Goal: Task Accomplishment & Management: Complete application form

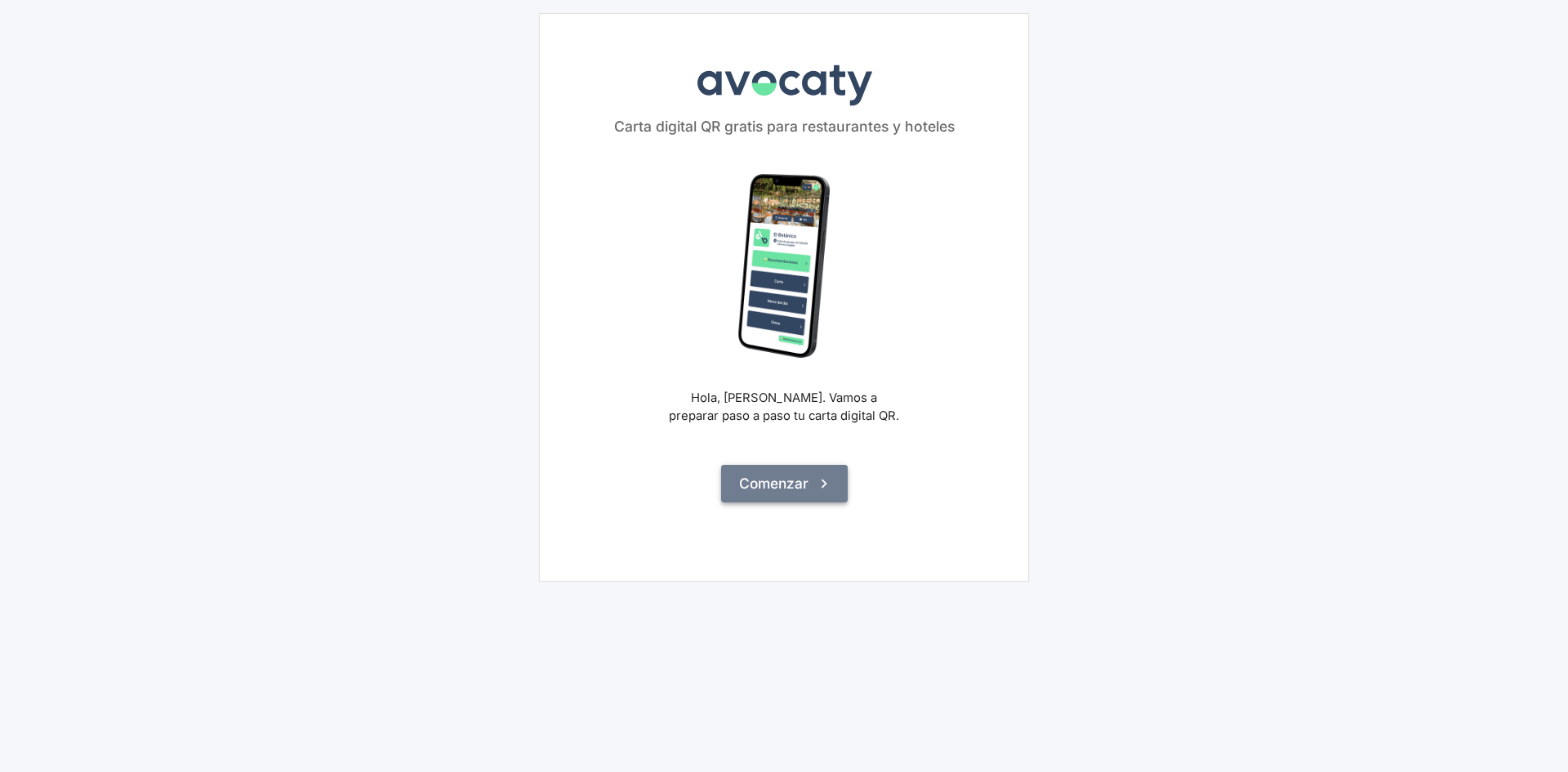
click at [833, 481] on button "Comenzar" at bounding box center [784, 483] width 127 height 38
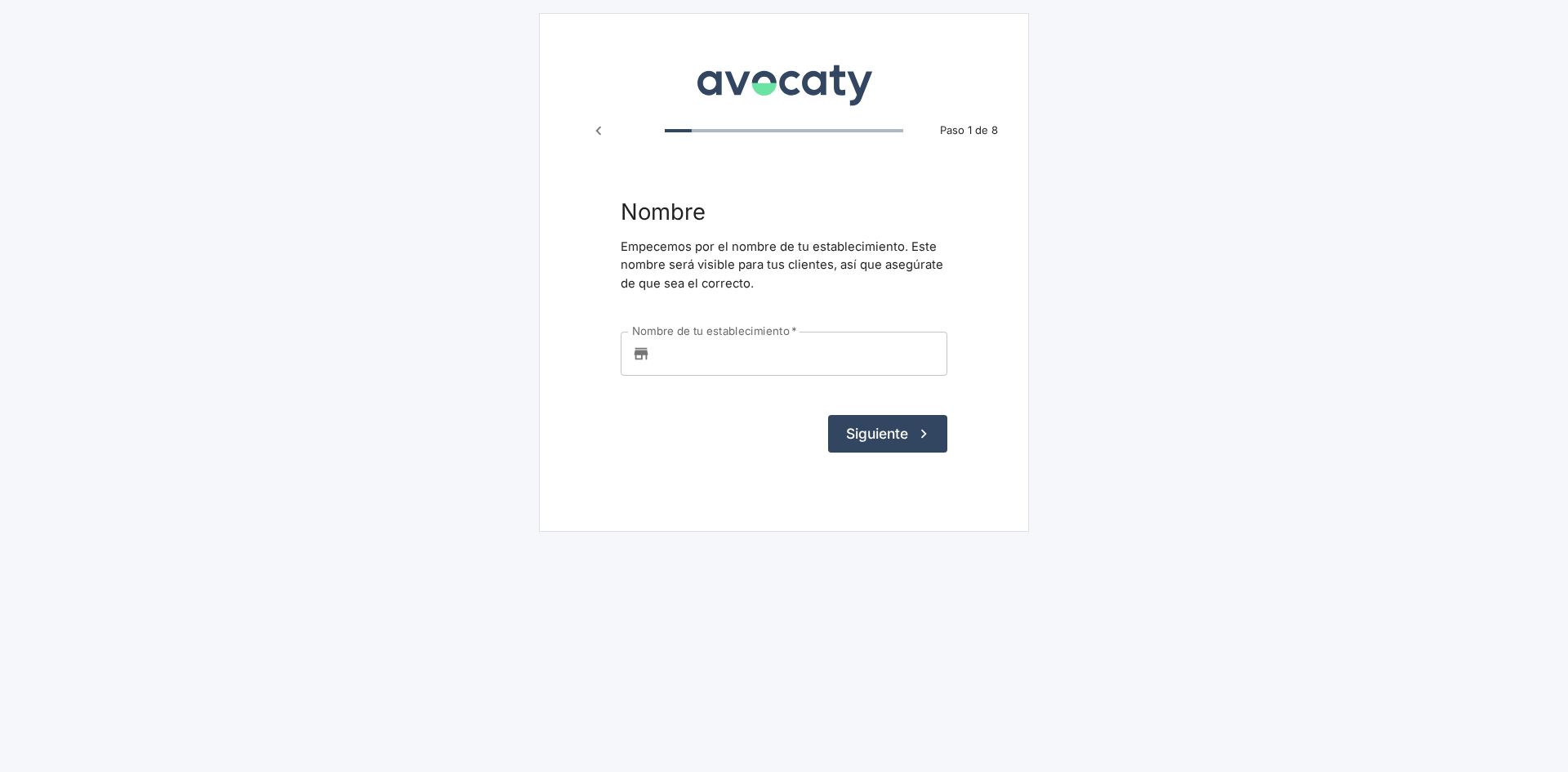
click at [690, 345] on input "Nombre de tu establecimiento   *" at bounding box center [801, 353] width 290 height 44
click at [697, 353] on input "Nombre de tu establecimiento   *" at bounding box center [801, 353] width 290 height 44
click at [668, 369] on input "Nombre de tu establecimiento   *" at bounding box center [801, 353] width 290 height 44
type input "TEST"
click at [880, 443] on button "Siguiente" at bounding box center [888, 434] width 119 height 38
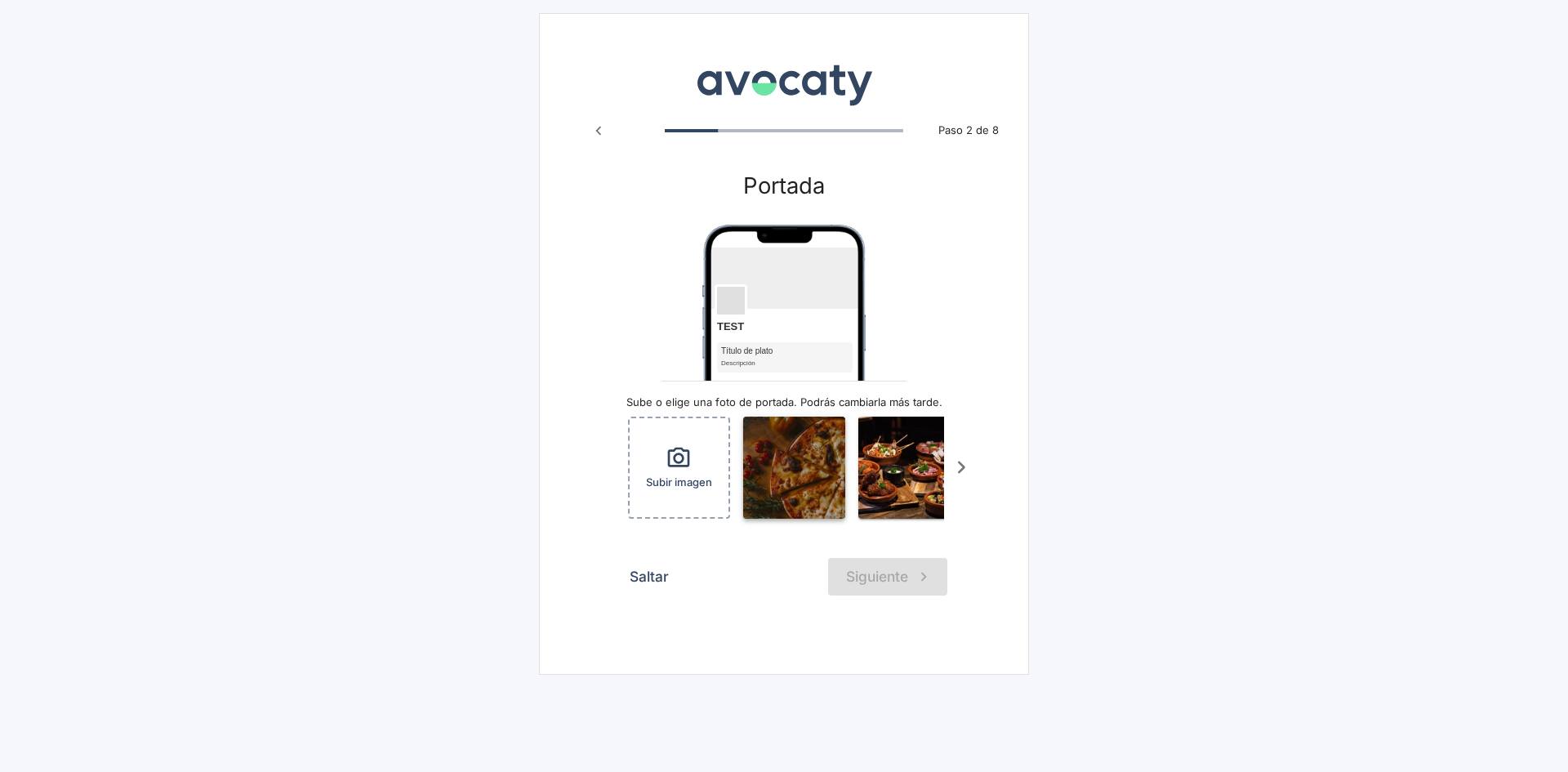
click at [807, 500] on img "button" at bounding box center [794, 467] width 102 height 102
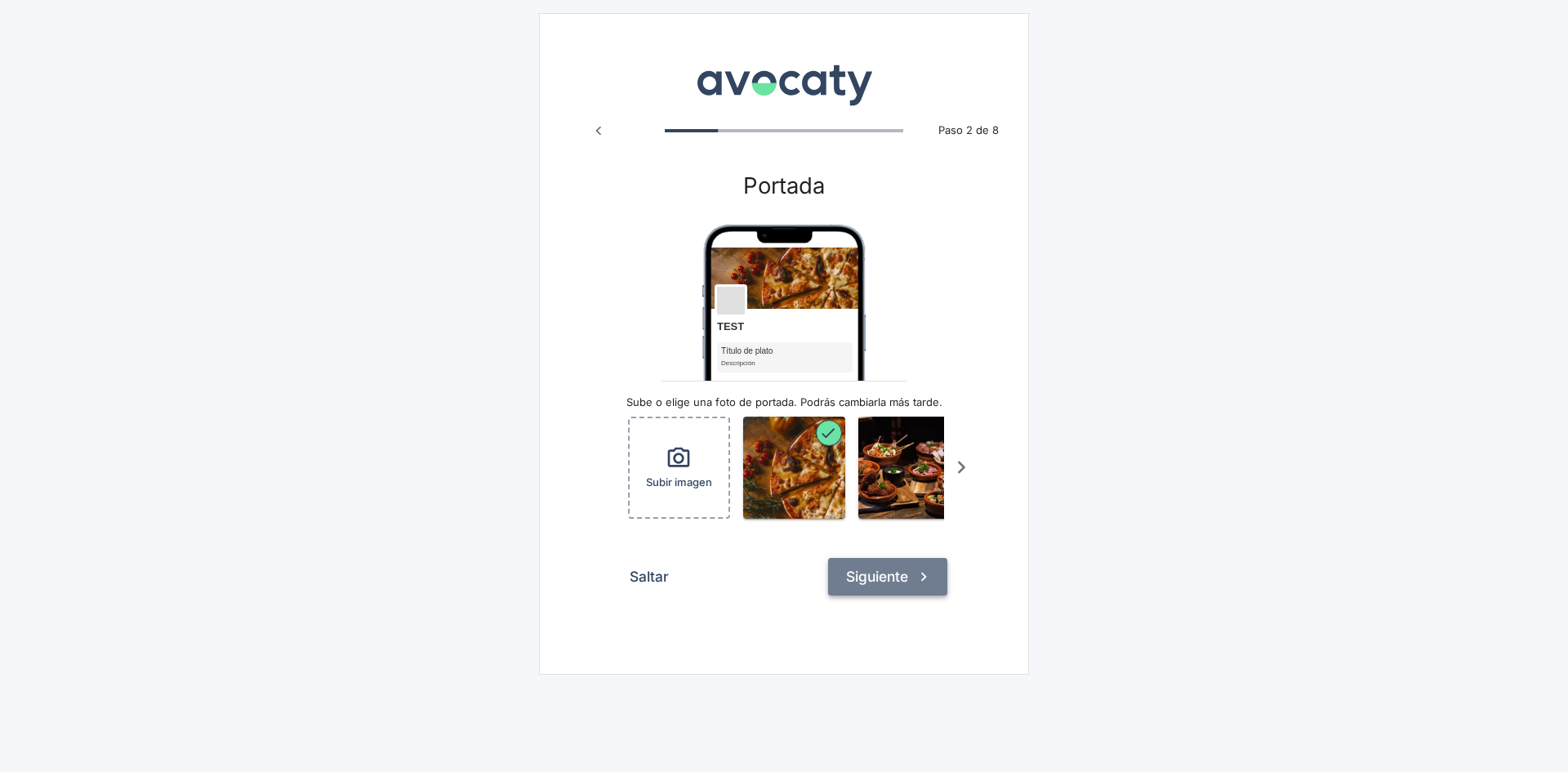
click at [924, 596] on button "Siguiente" at bounding box center [888, 577] width 119 height 38
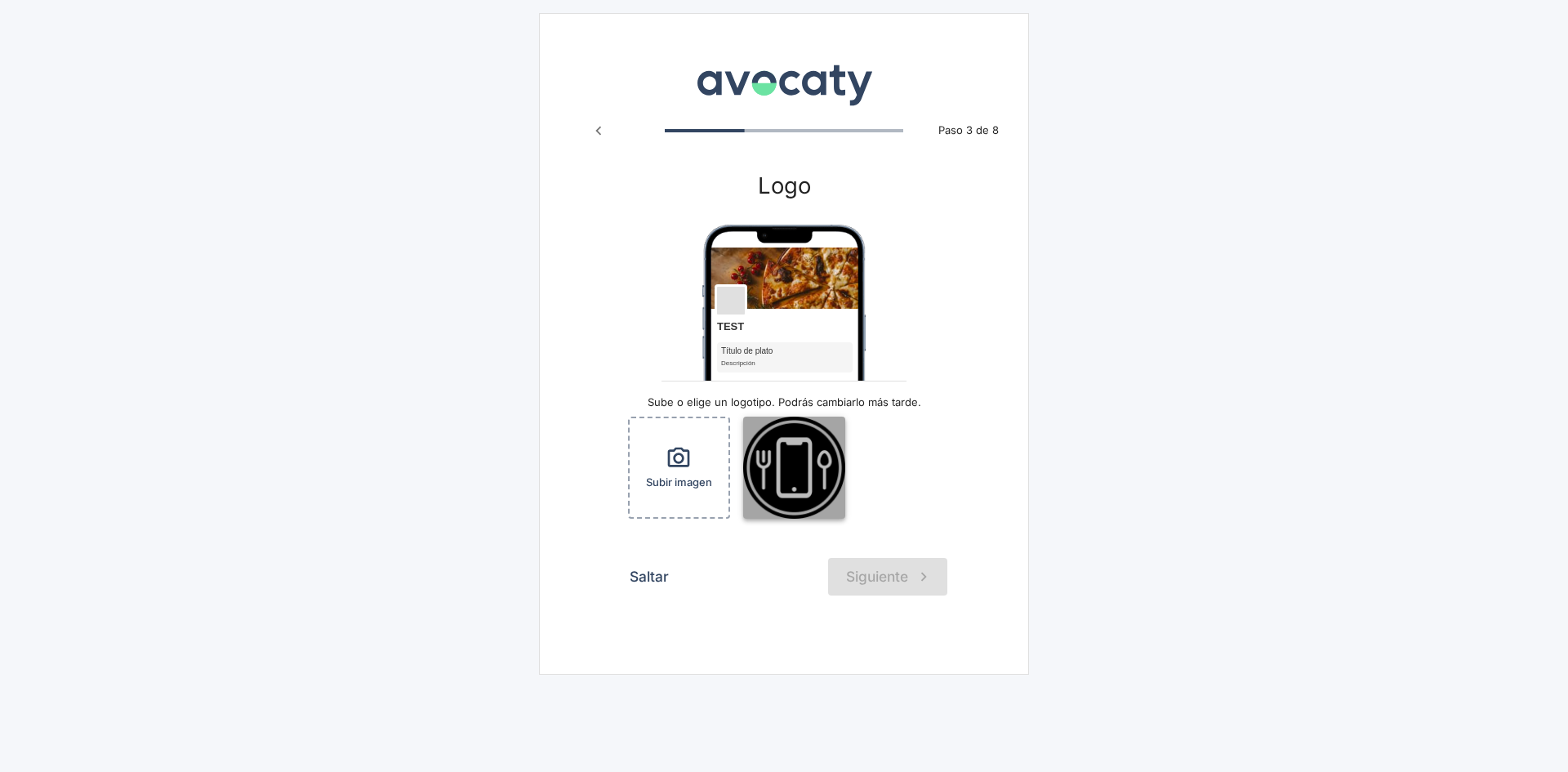
click at [803, 479] on img "button" at bounding box center [794, 467] width 102 height 102
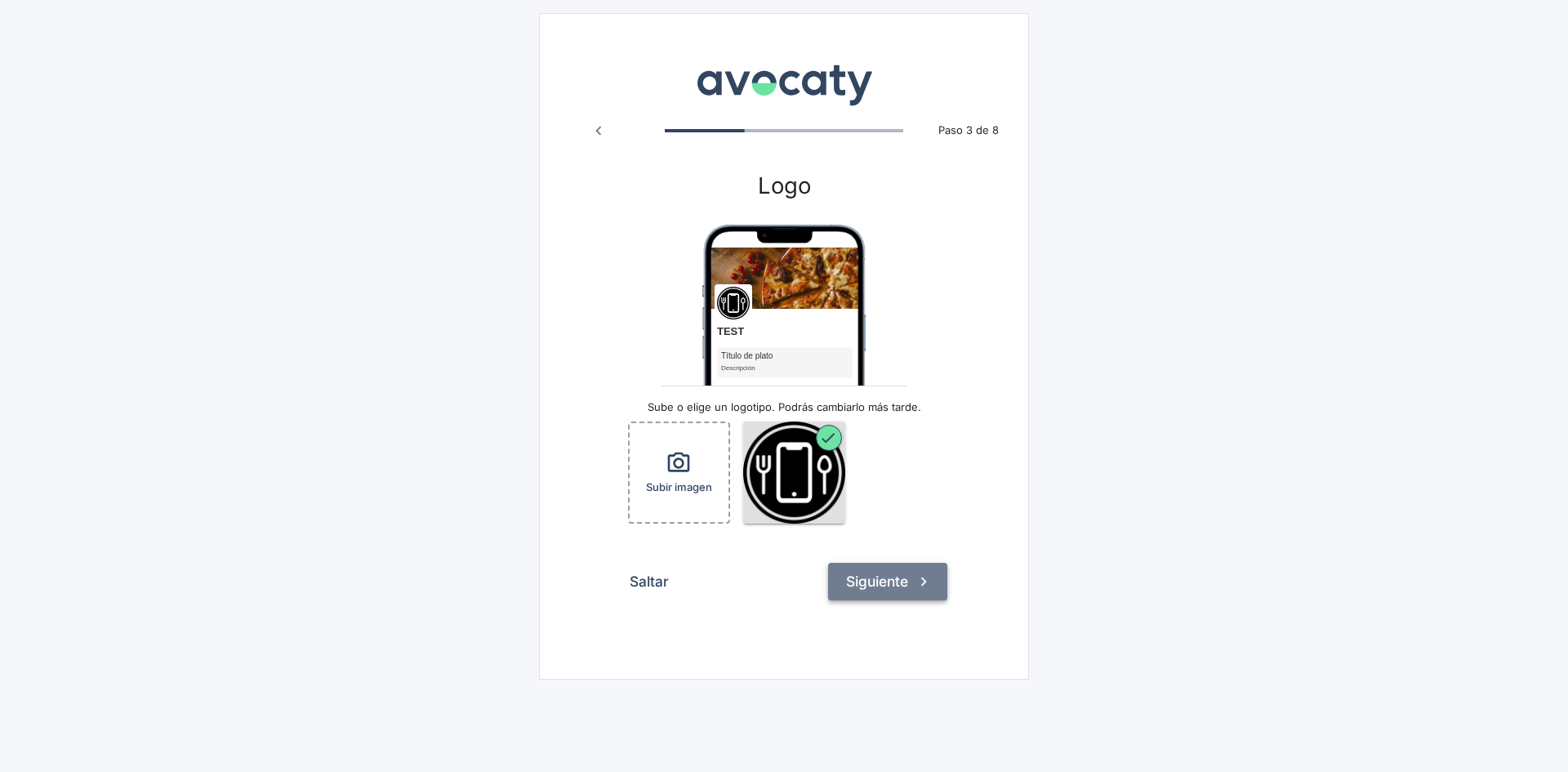
click at [900, 582] on button "Siguiente" at bounding box center [888, 582] width 119 height 38
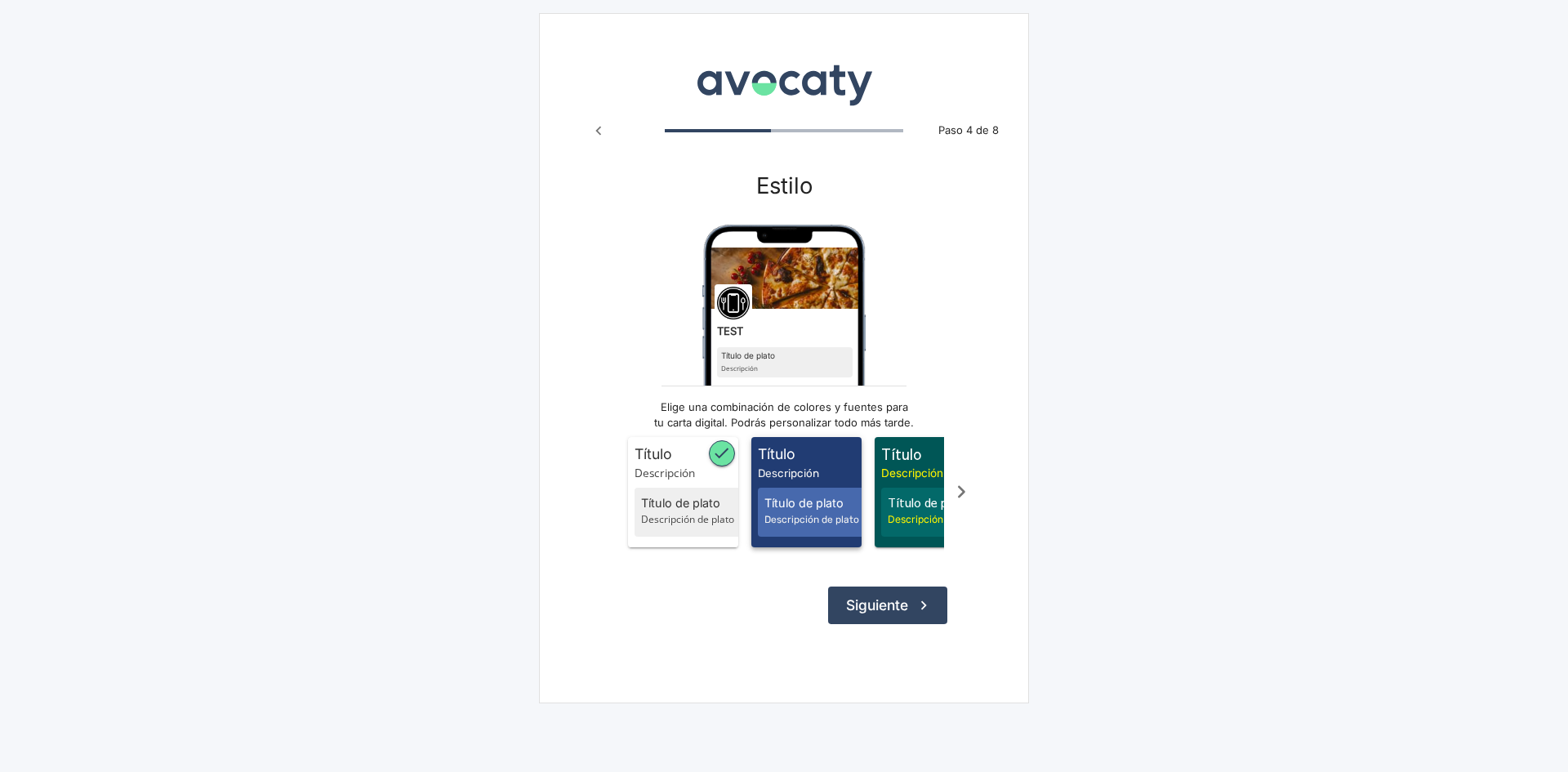
click at [803, 463] on span "Título" at bounding box center [809, 453] width 104 height 21
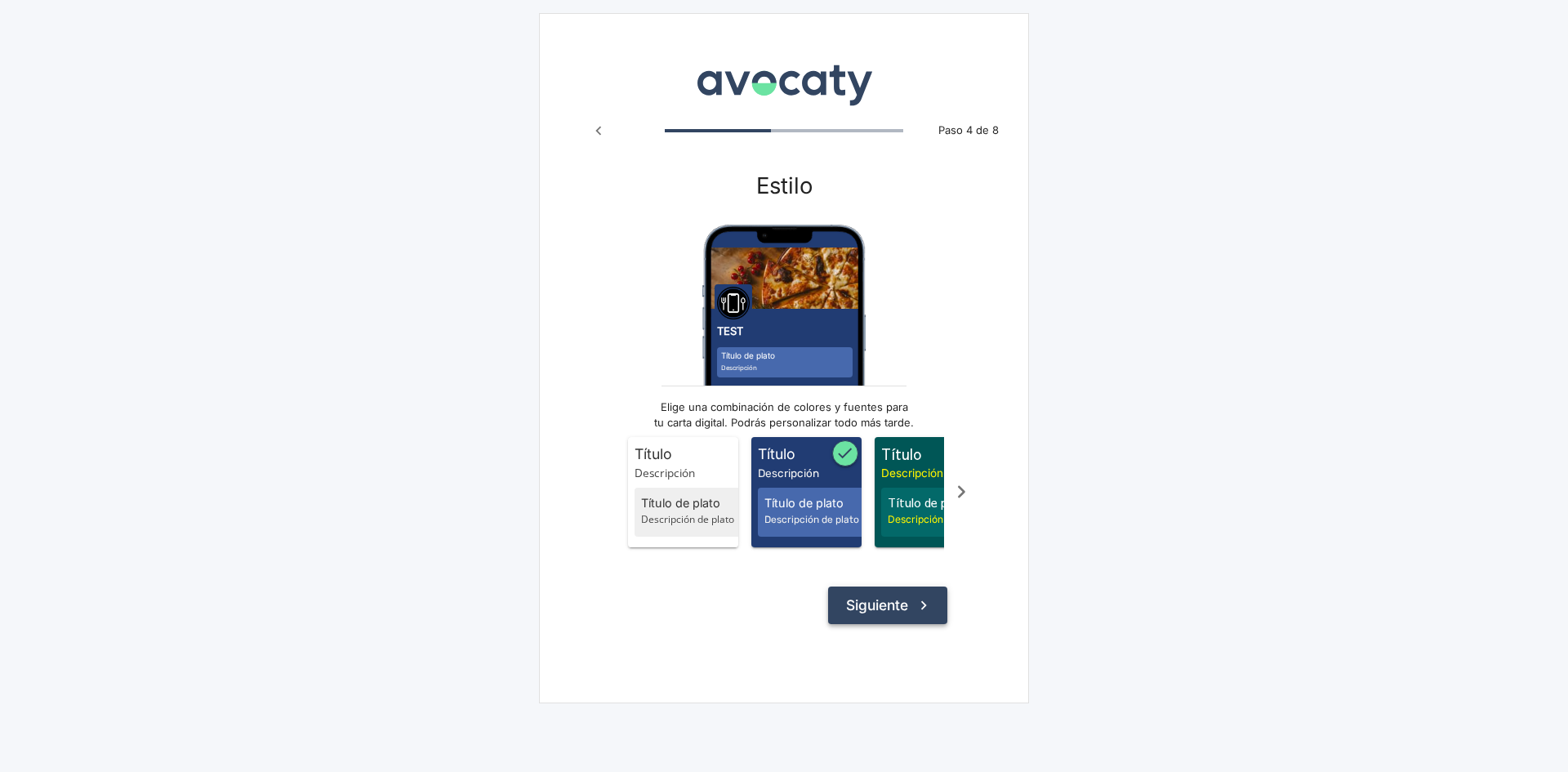
click at [922, 609] on icon "submit" at bounding box center [924, 605] width 5 height 9
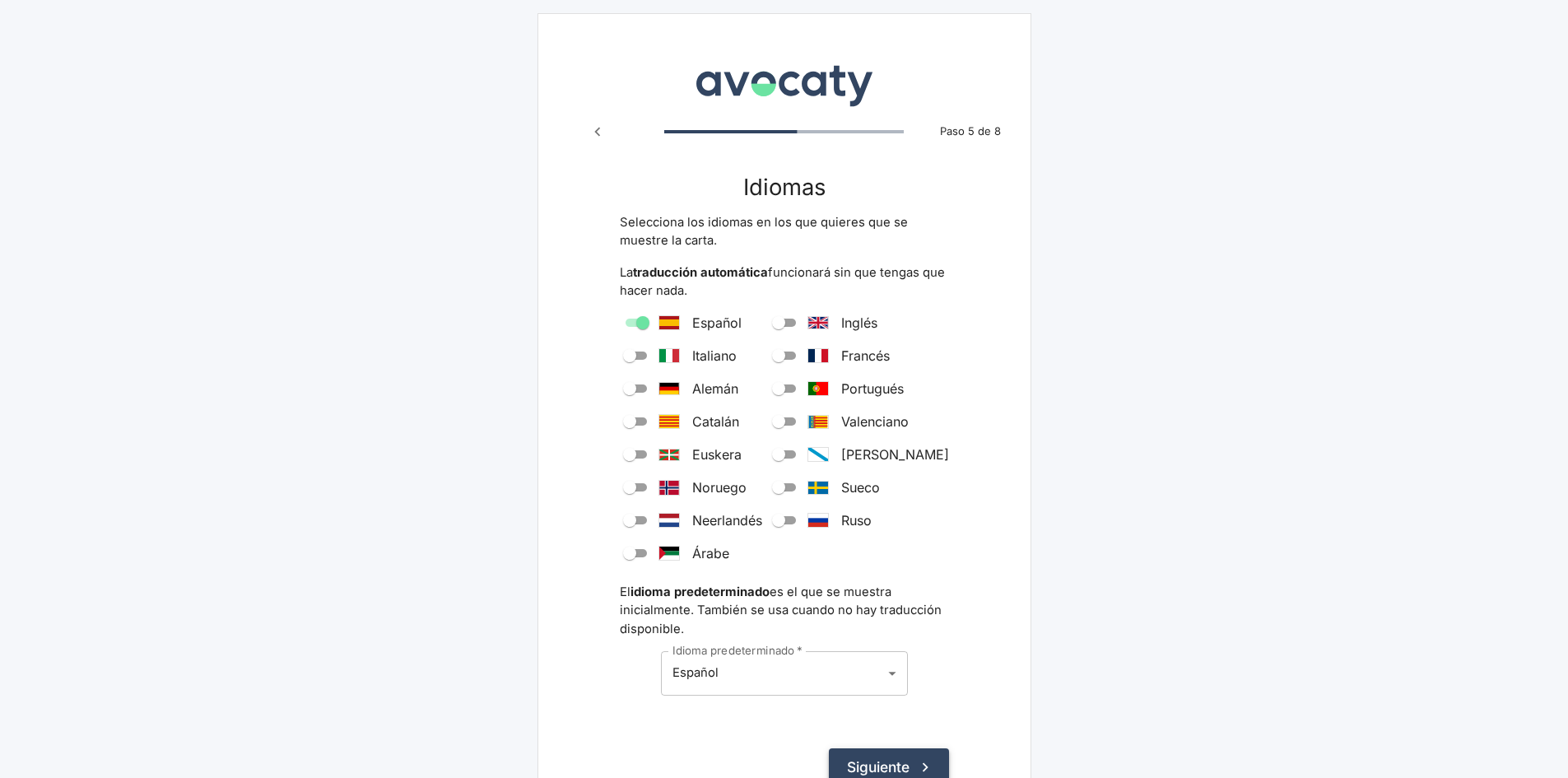
click at [905, 766] on button "Siguiente" at bounding box center [889, 767] width 120 height 38
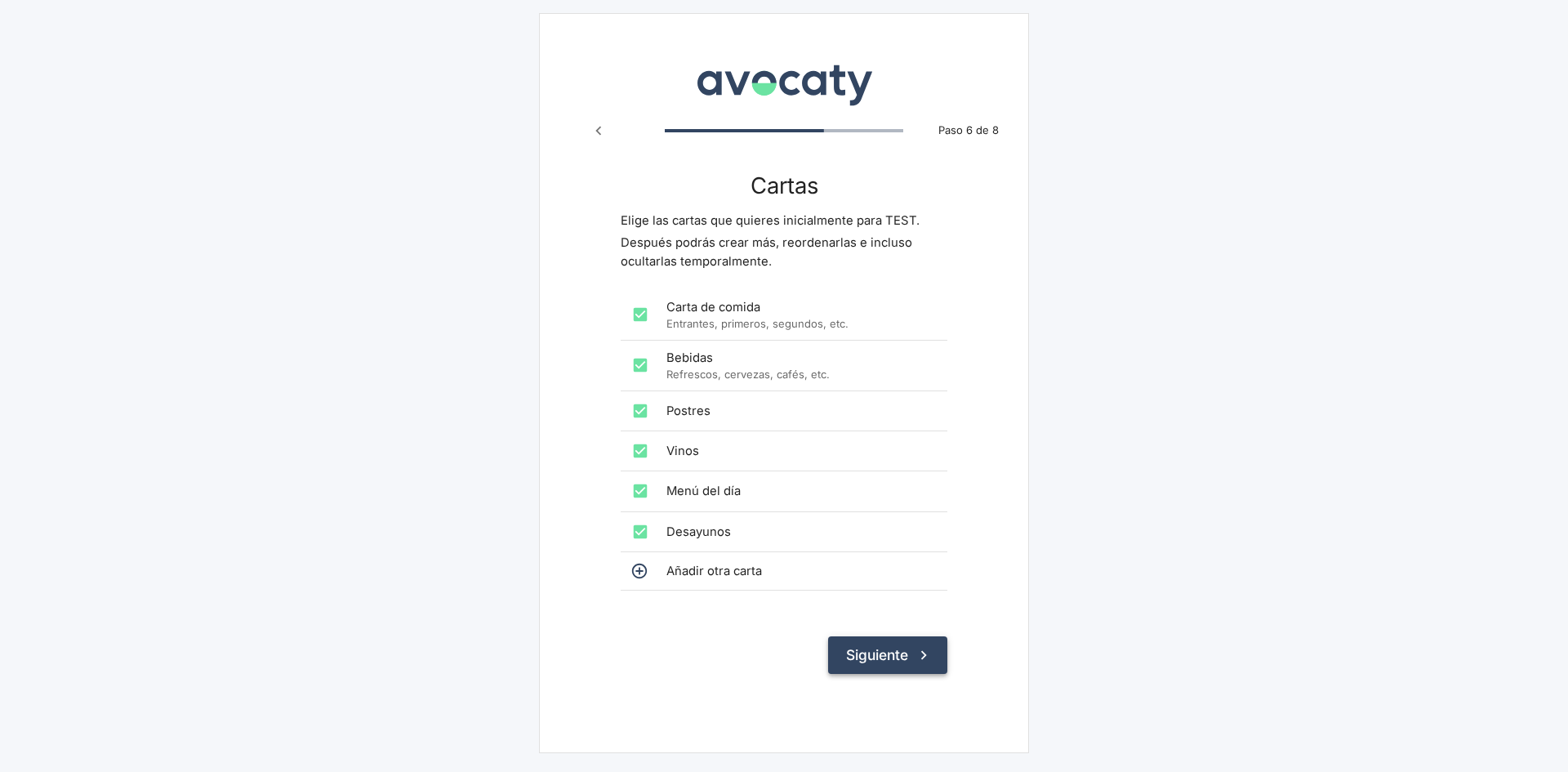
click at [871, 658] on button "Siguiente" at bounding box center [888, 655] width 119 height 38
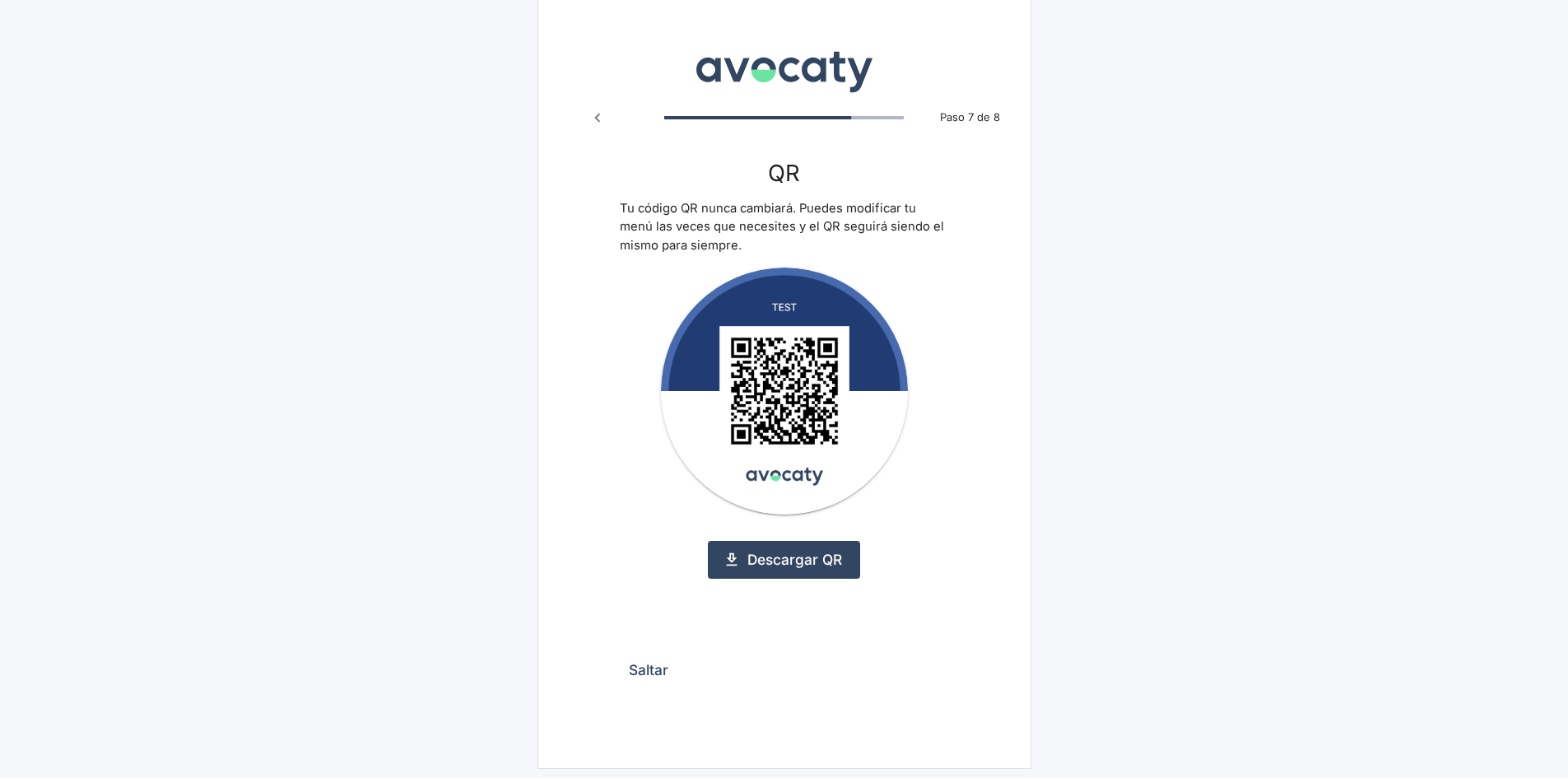
scroll to position [18, 0]
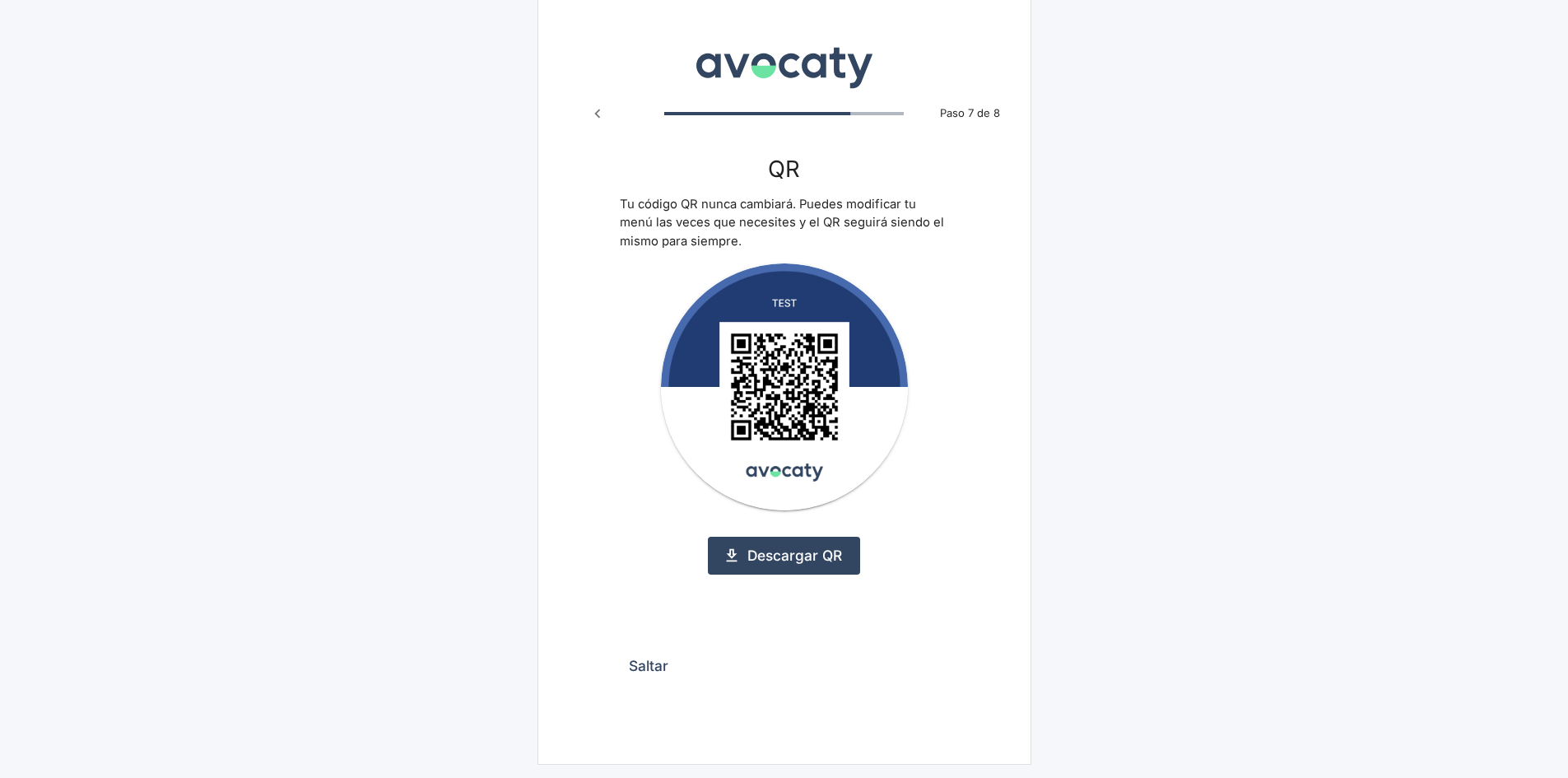
click at [657, 661] on button "Saltar" at bounding box center [648, 666] width 57 height 38
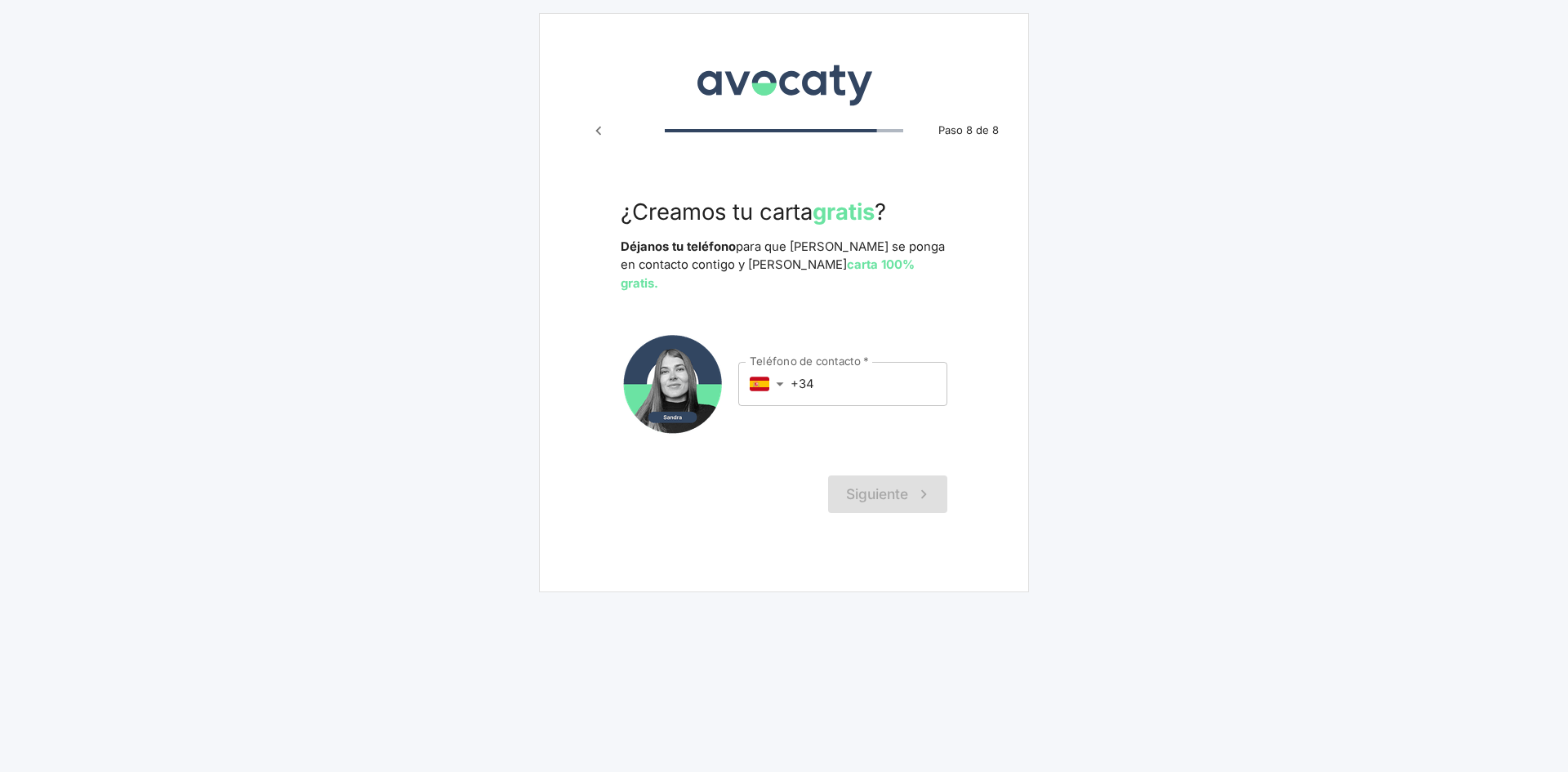
click at [892, 447] on form "¿Creamos tu carta gratis ? Déjanos tu teléfono para que Sandra se ponga en cont…" at bounding box center [784, 355] width 327 height 314
click at [727, 258] on p "Déjanos tu teléfono para que Sandra se ponga en contacto contigo y haga tu cart…" at bounding box center [784, 265] width 327 height 54
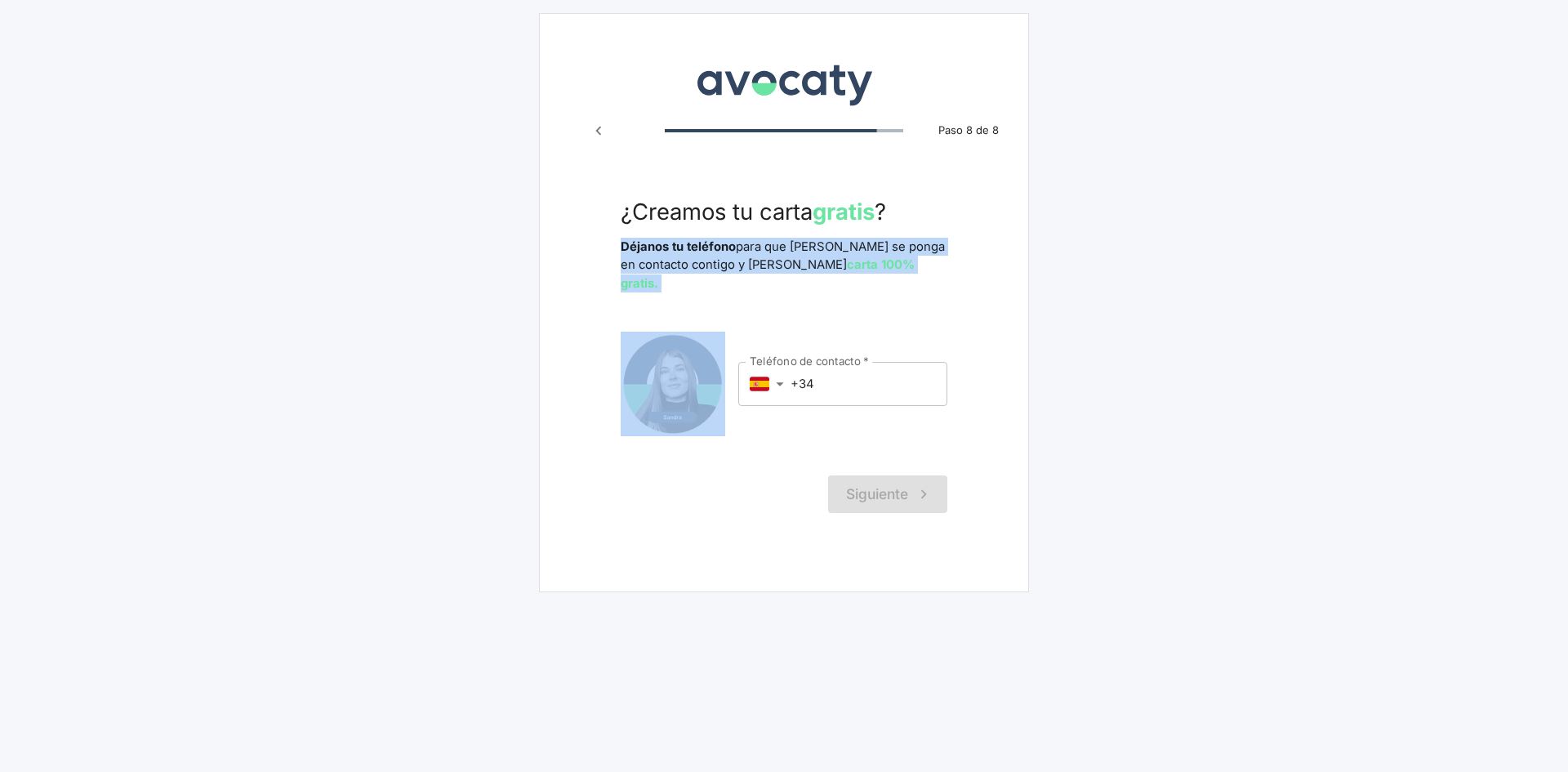
click at [731, 256] on p "Déjanos tu teléfono para que Sandra se ponga en contacto contigo y haga tu cart…" at bounding box center [784, 265] width 327 height 54
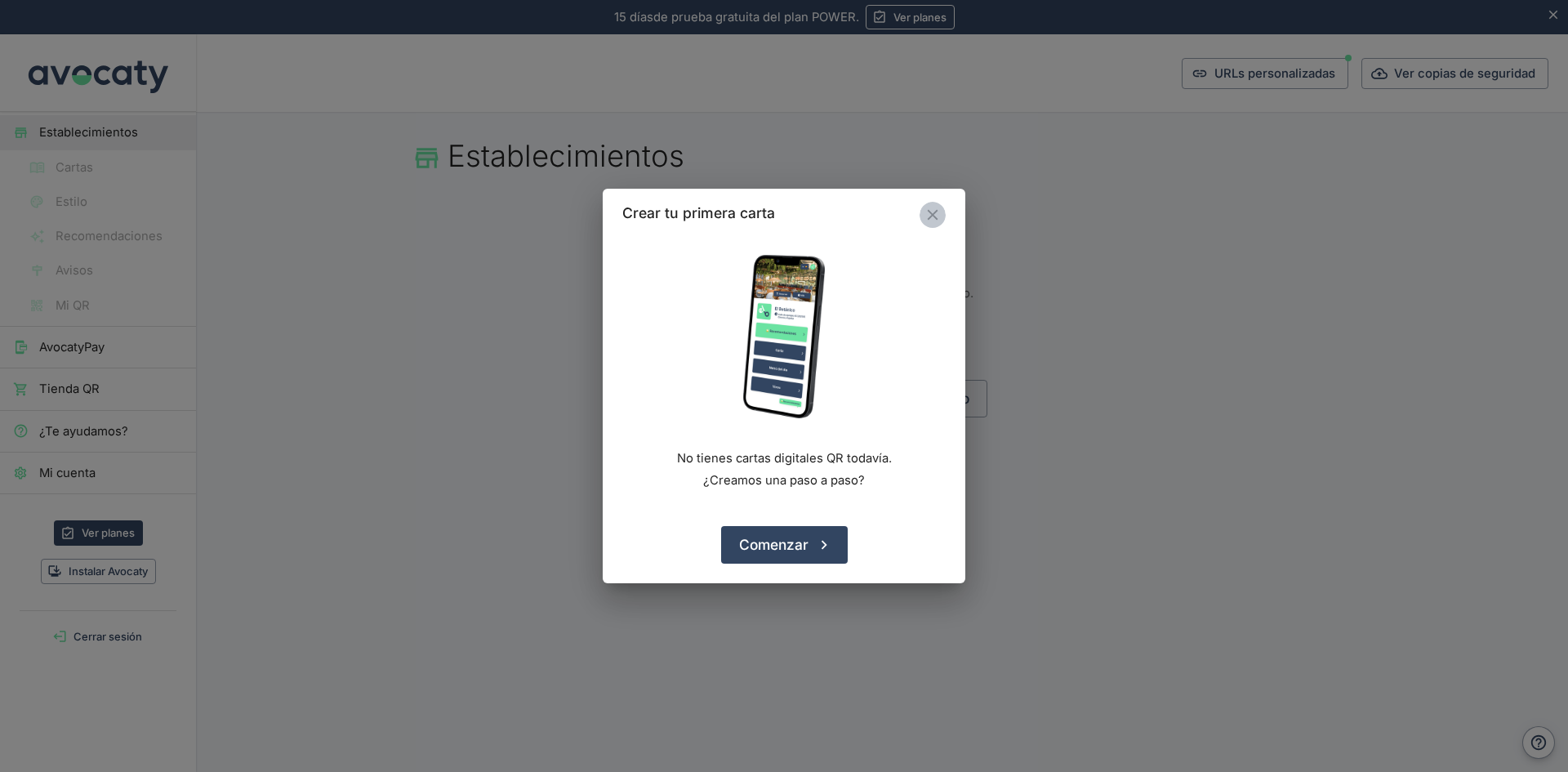
click at [933, 213] on icon "Cerrar" at bounding box center [933, 214] width 18 height 18
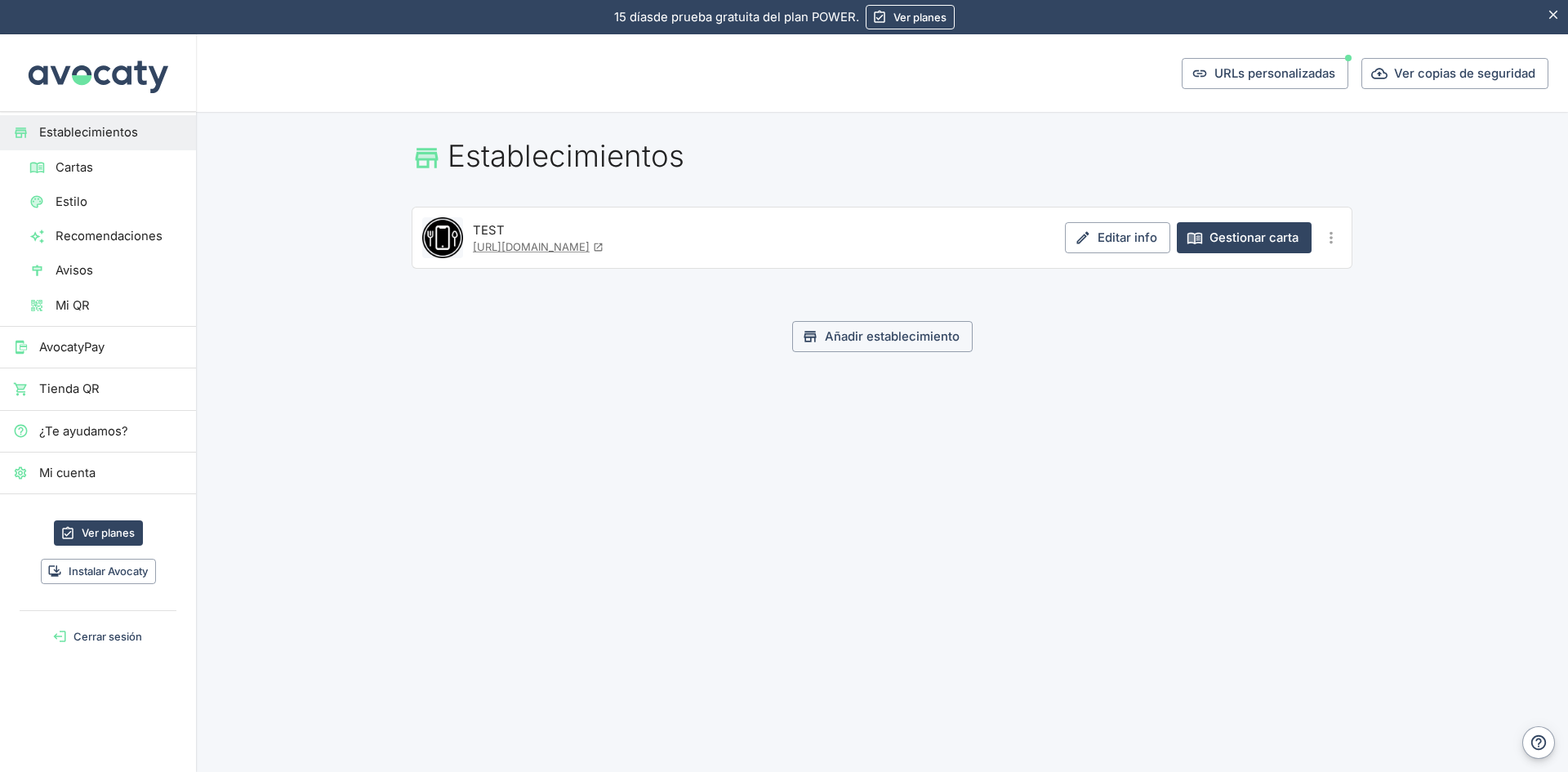
click at [585, 161] on h1 "Establecimientos" at bounding box center [882, 156] width 941 height 36
